Goal: Information Seeking & Learning: Understand process/instructions

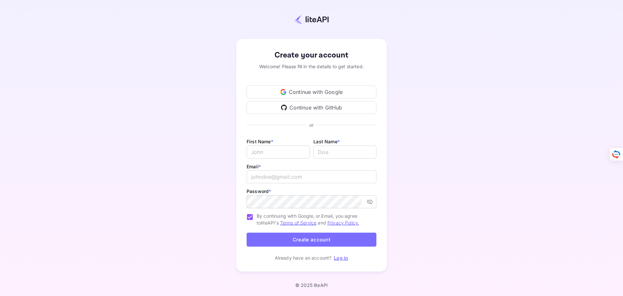
click at [292, 91] on div "Continue with Google" at bounding box center [312, 91] width 130 height 13
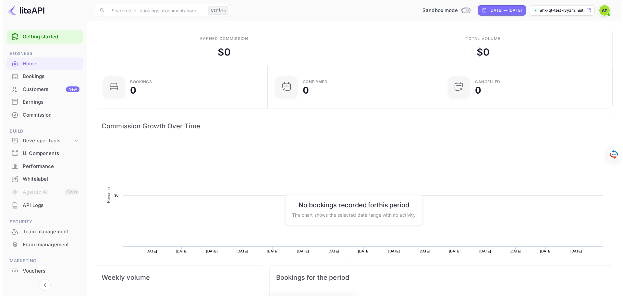
scroll to position [101, 164]
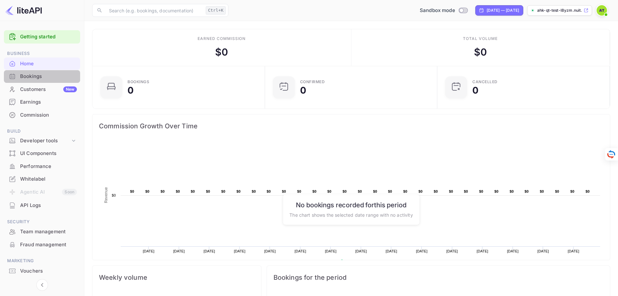
click at [53, 77] on div "Bookings" at bounding box center [48, 76] width 57 height 7
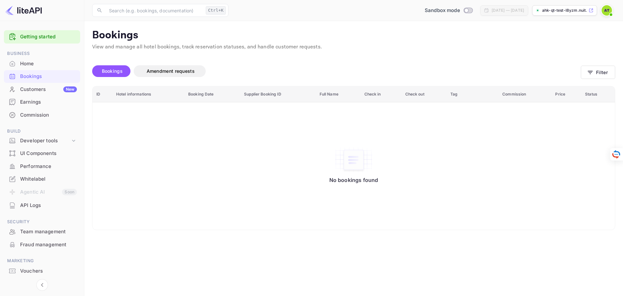
click at [567, 127] on div "No bookings found" at bounding box center [354, 166] width 510 height 118
click at [191, 73] on span "Amendment requests" at bounding box center [171, 71] width 48 height 6
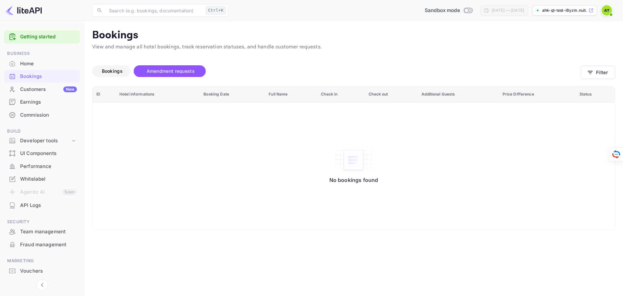
click at [119, 73] on span "Bookings" at bounding box center [112, 71] width 21 height 6
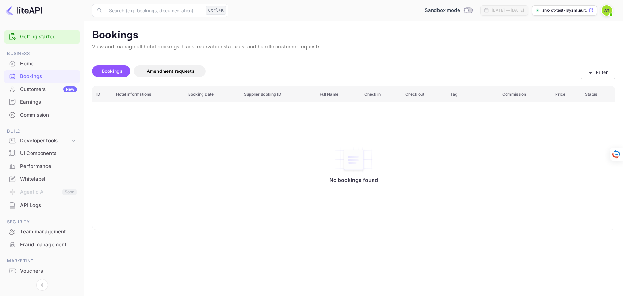
click at [52, 39] on link "Getting started" at bounding box center [48, 36] width 57 height 7
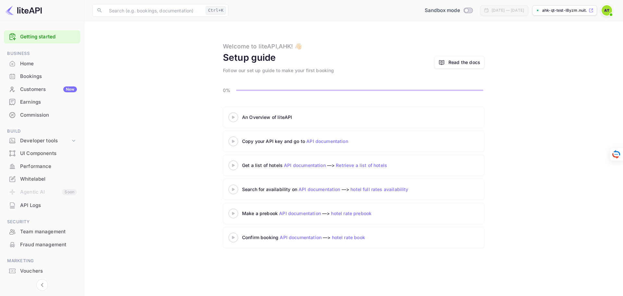
drag, startPoint x: 263, startPoint y: 117, endPoint x: 231, endPoint y: 112, distance: 32.5
click at [262, 117] on div "An Overview of liteAPI" at bounding box center [323, 117] width 162 height 7
click at [232, 116] on icon at bounding box center [233, 117] width 23 height 3
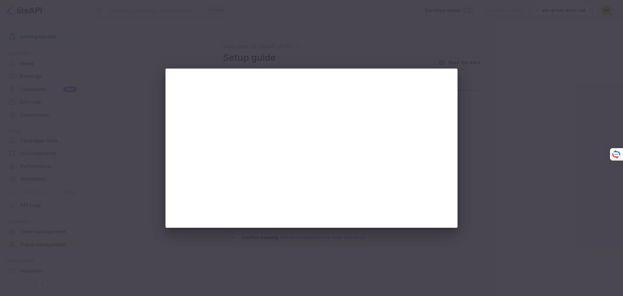
click at [482, 123] on div at bounding box center [311, 148] width 623 height 296
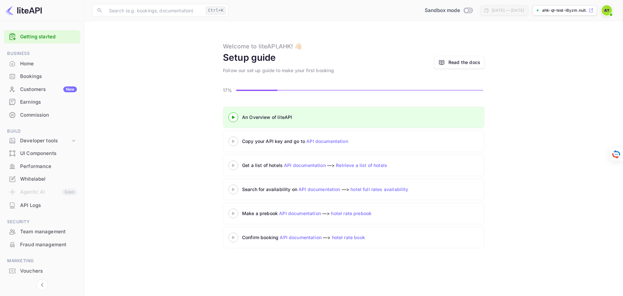
click at [353, 165] on link "Retrieve a list of hotels" at bounding box center [361, 165] width 51 height 6
click at [569, 86] on main "Welcome to liteAPI, AHK ! 👋🏻 Setup guide Follow our set up guide to make your f…" at bounding box center [353, 158] width 539 height 275
